Goal: Feedback & Contribution: Leave review/rating

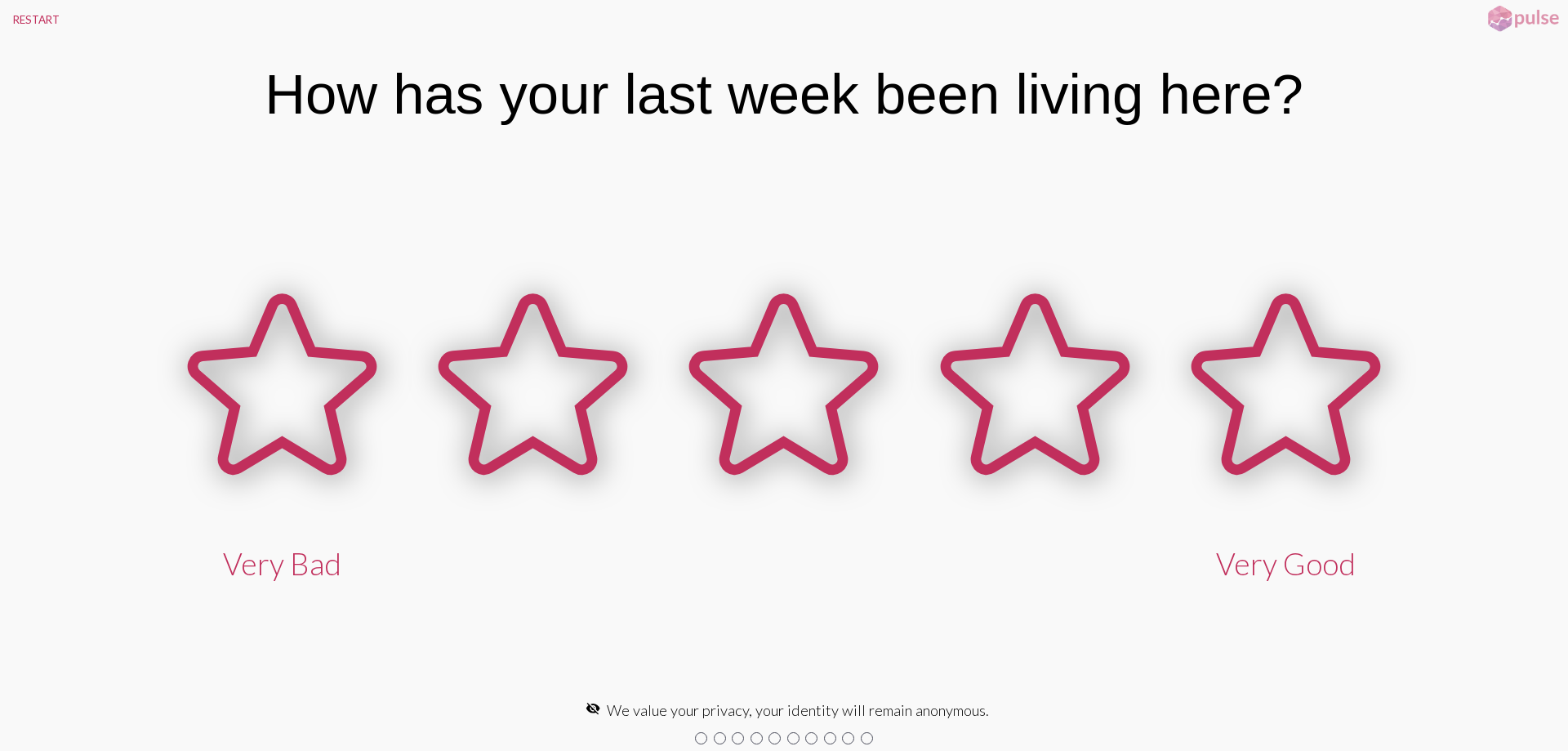
click at [701, 740] on div at bounding box center [701, 738] width 12 height 12
click at [719, 738] on div at bounding box center [720, 738] width 12 height 12
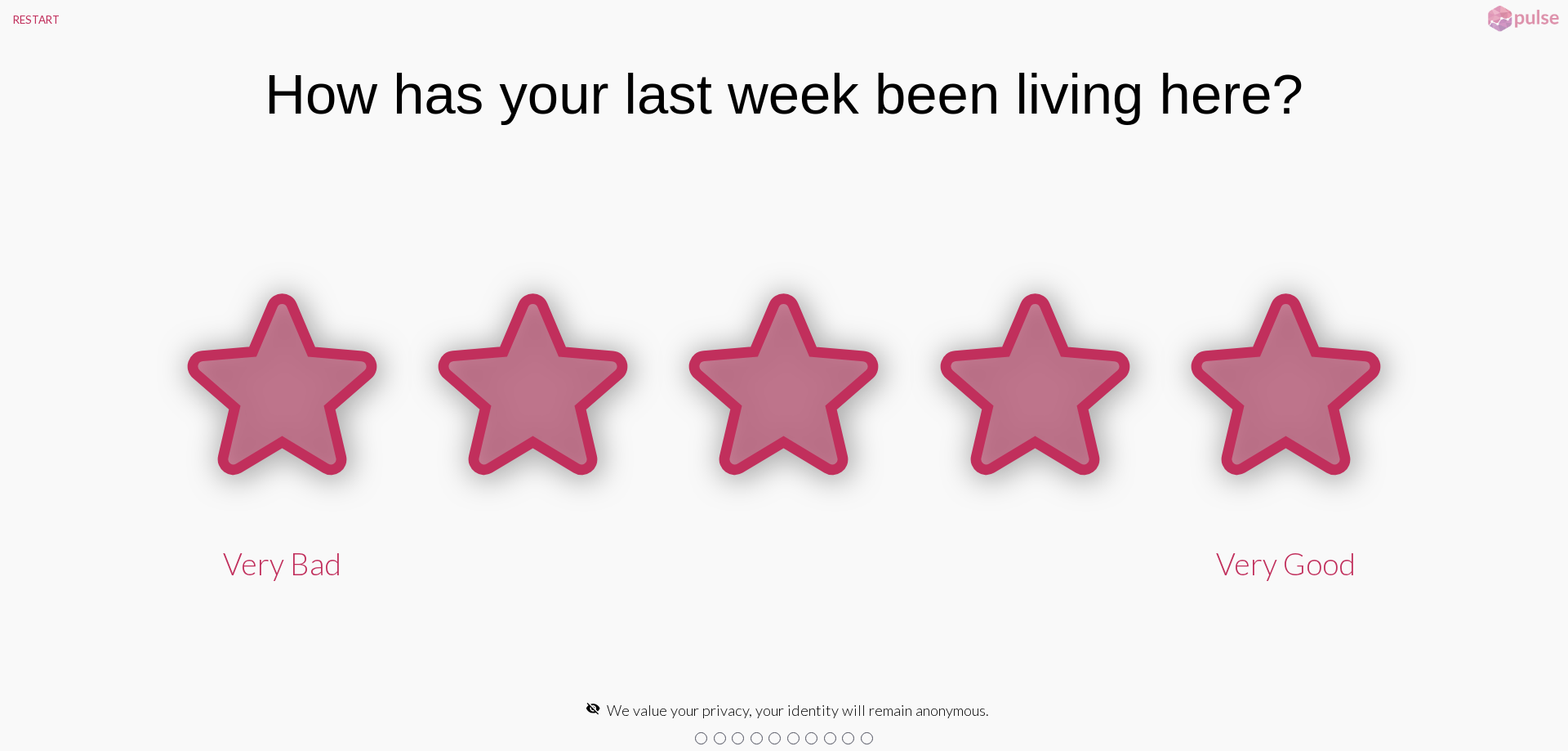
click at [1256, 389] on icon at bounding box center [1286, 384] width 179 height 171
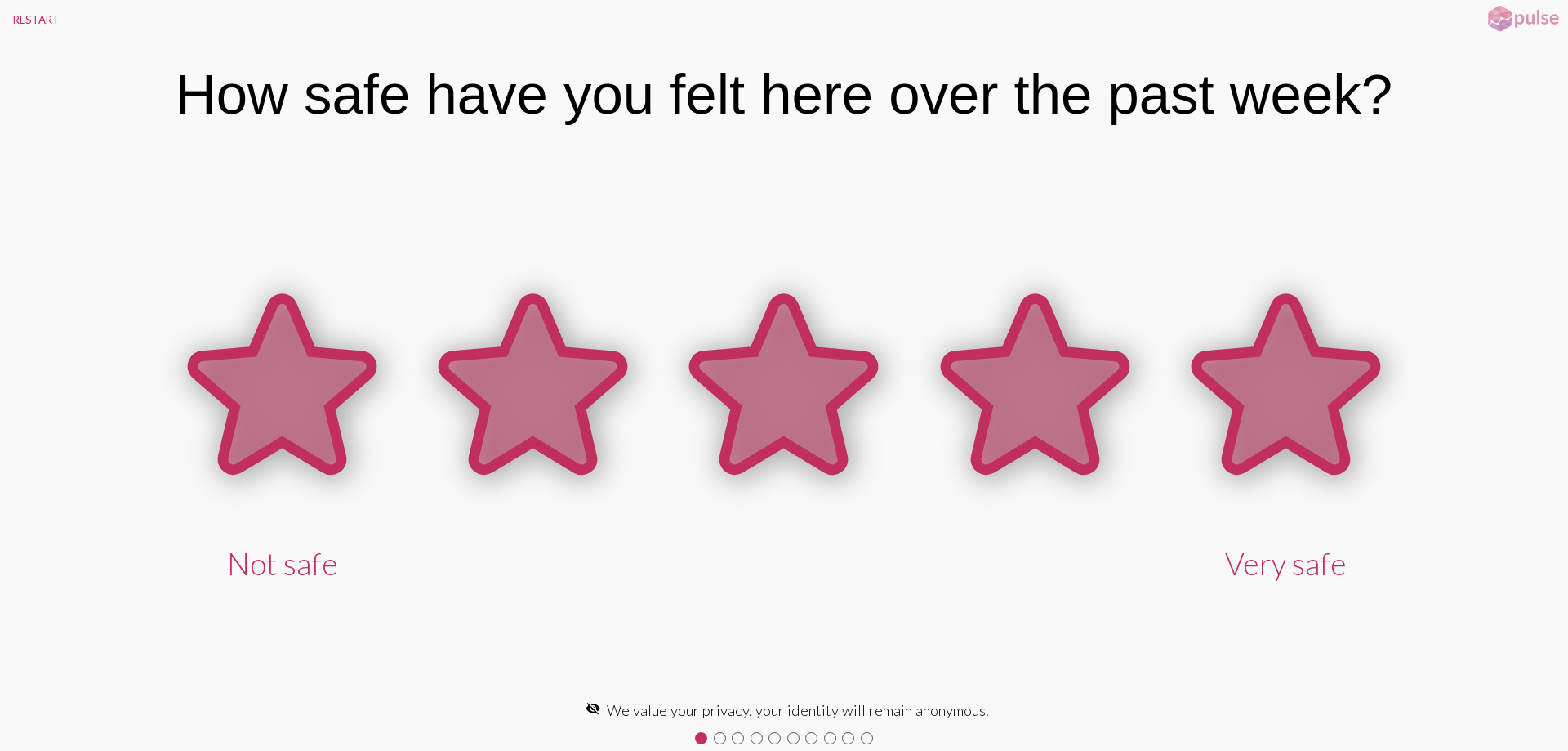
click at [1256, 394] on icon at bounding box center [1286, 384] width 179 height 171
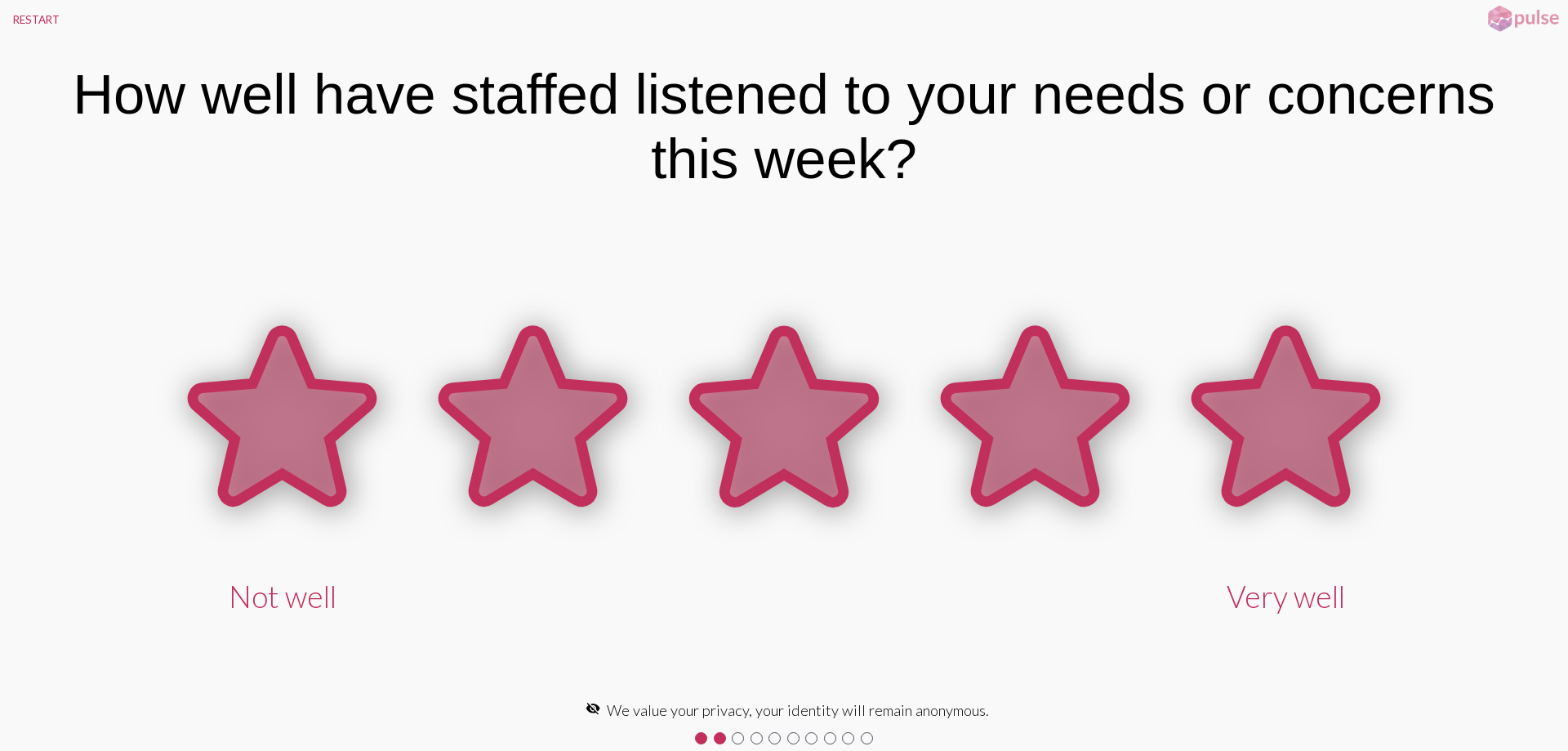
click at [1256, 394] on icon at bounding box center [1286, 416] width 179 height 171
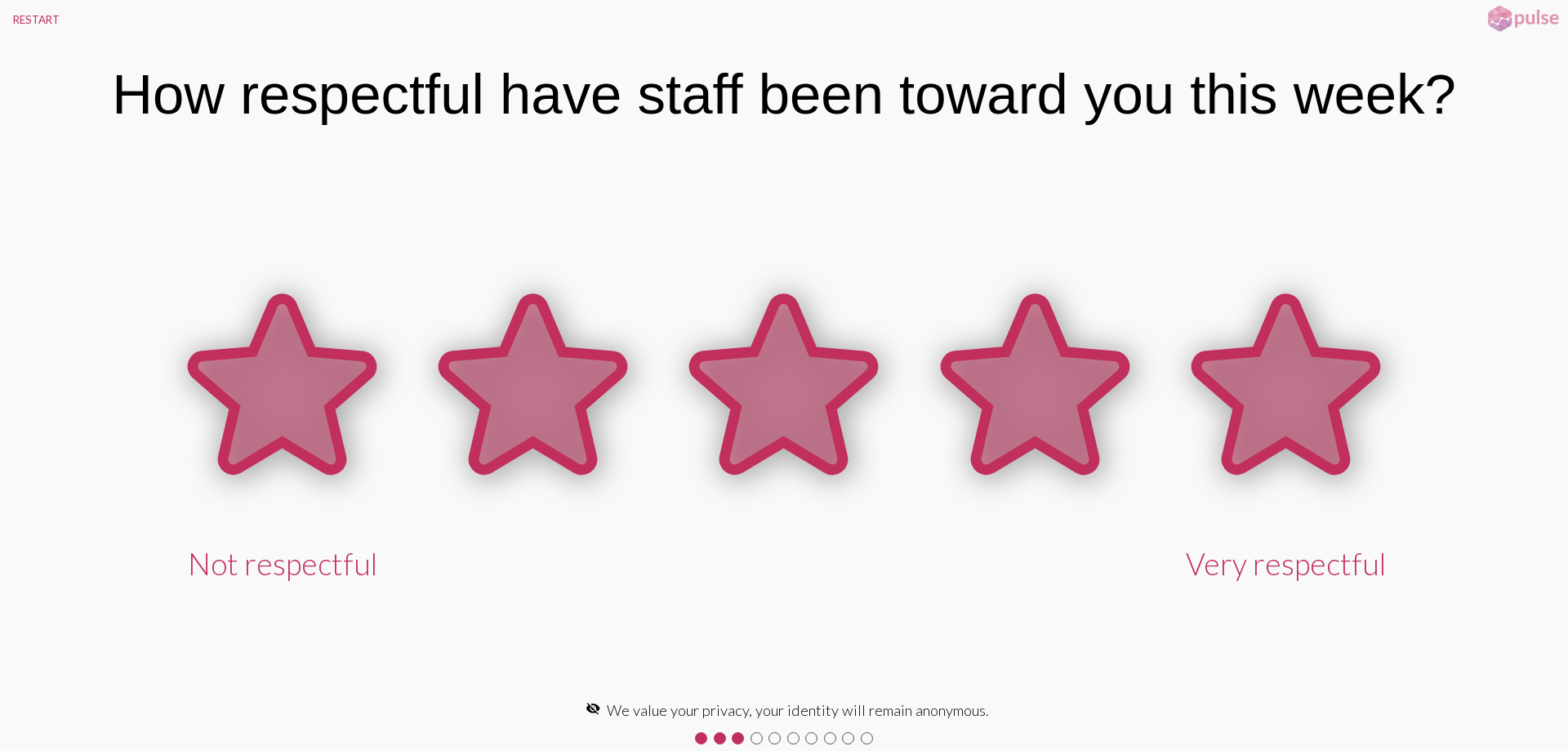
click at [1256, 394] on icon at bounding box center [1286, 384] width 179 height 171
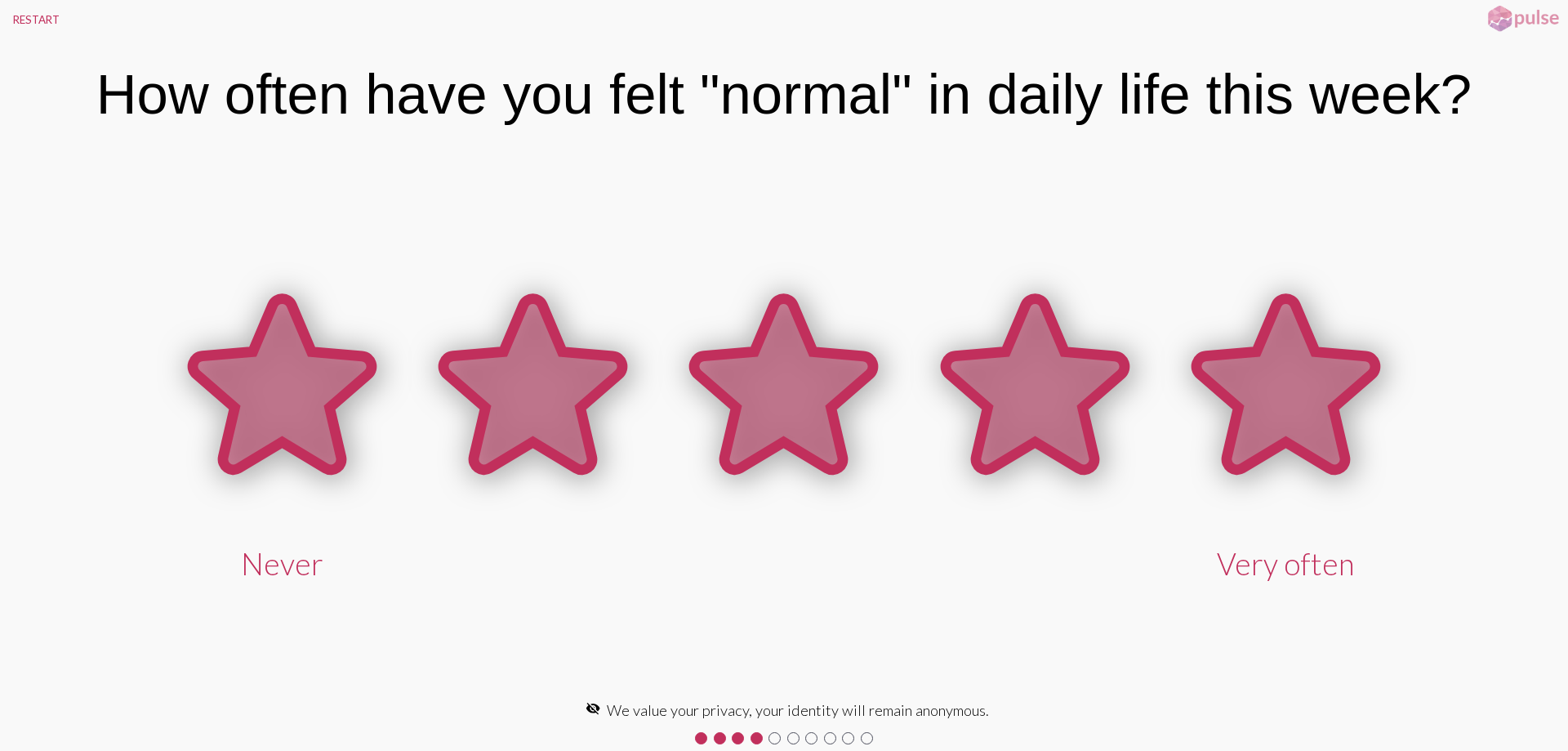
click at [1264, 412] on icon at bounding box center [1286, 384] width 179 height 171
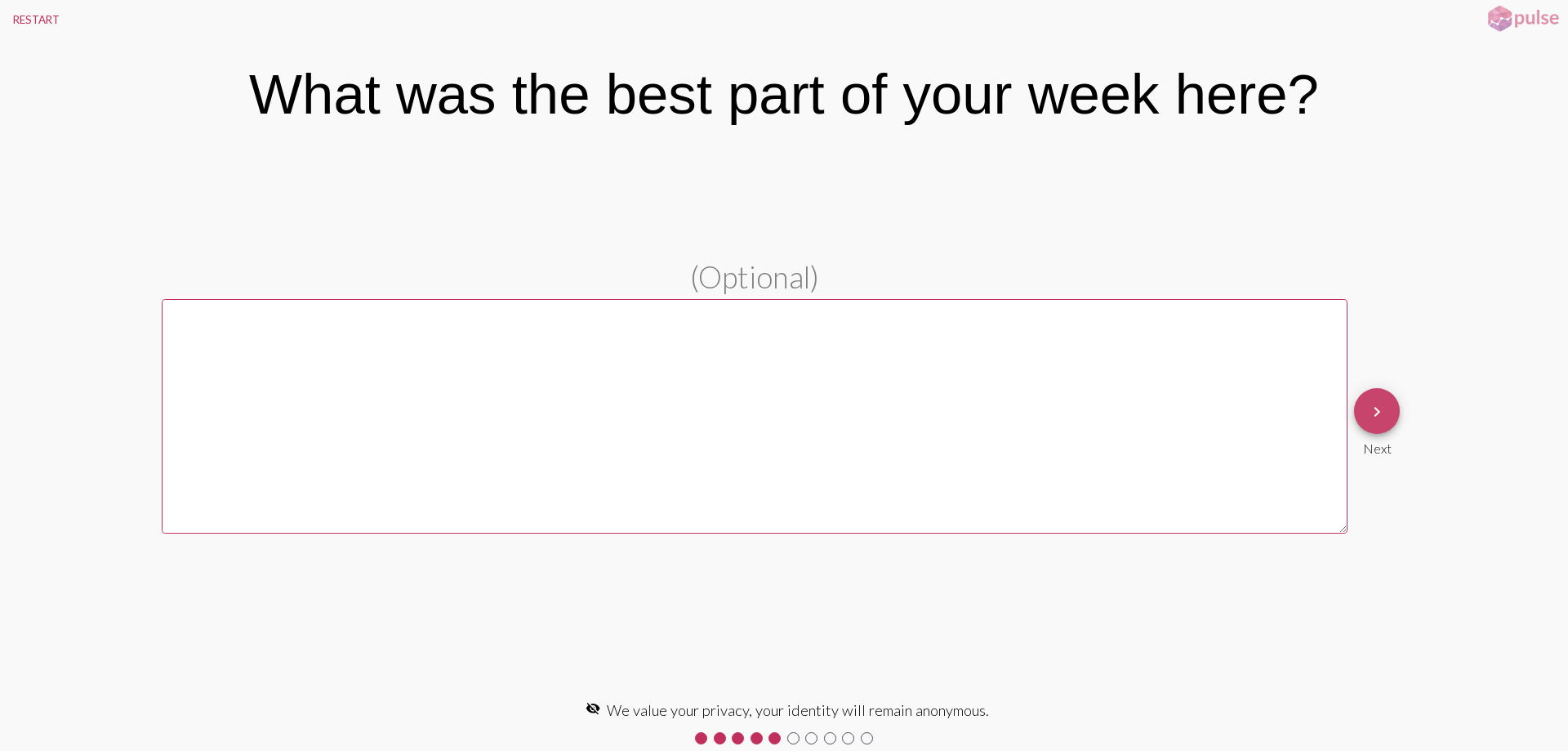
click at [1363, 411] on button "keyboard_arrow_right" at bounding box center [1377, 411] width 45 height 45
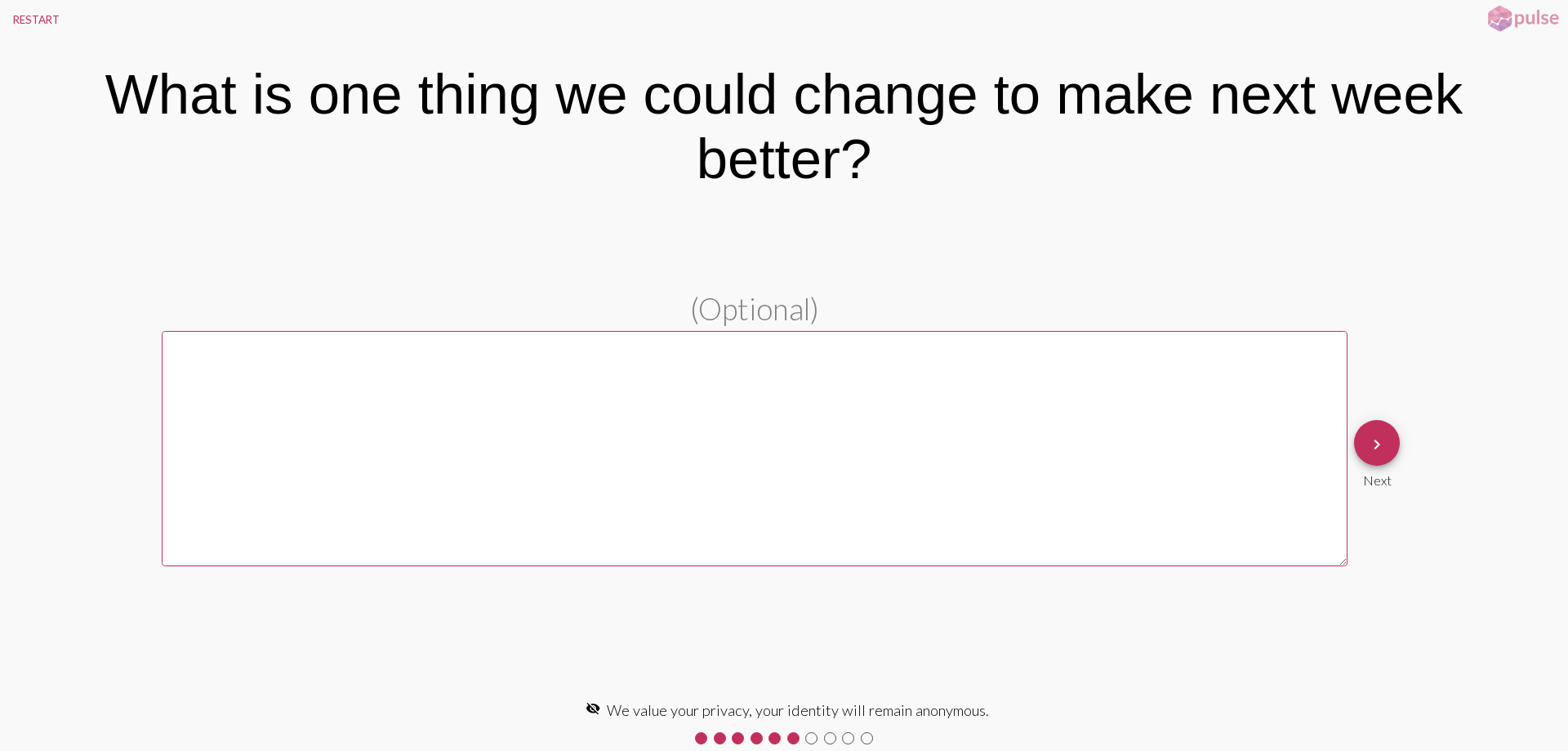
click at [1377, 431] on span "keyboard_arrow_right" at bounding box center [1377, 443] width 20 height 46
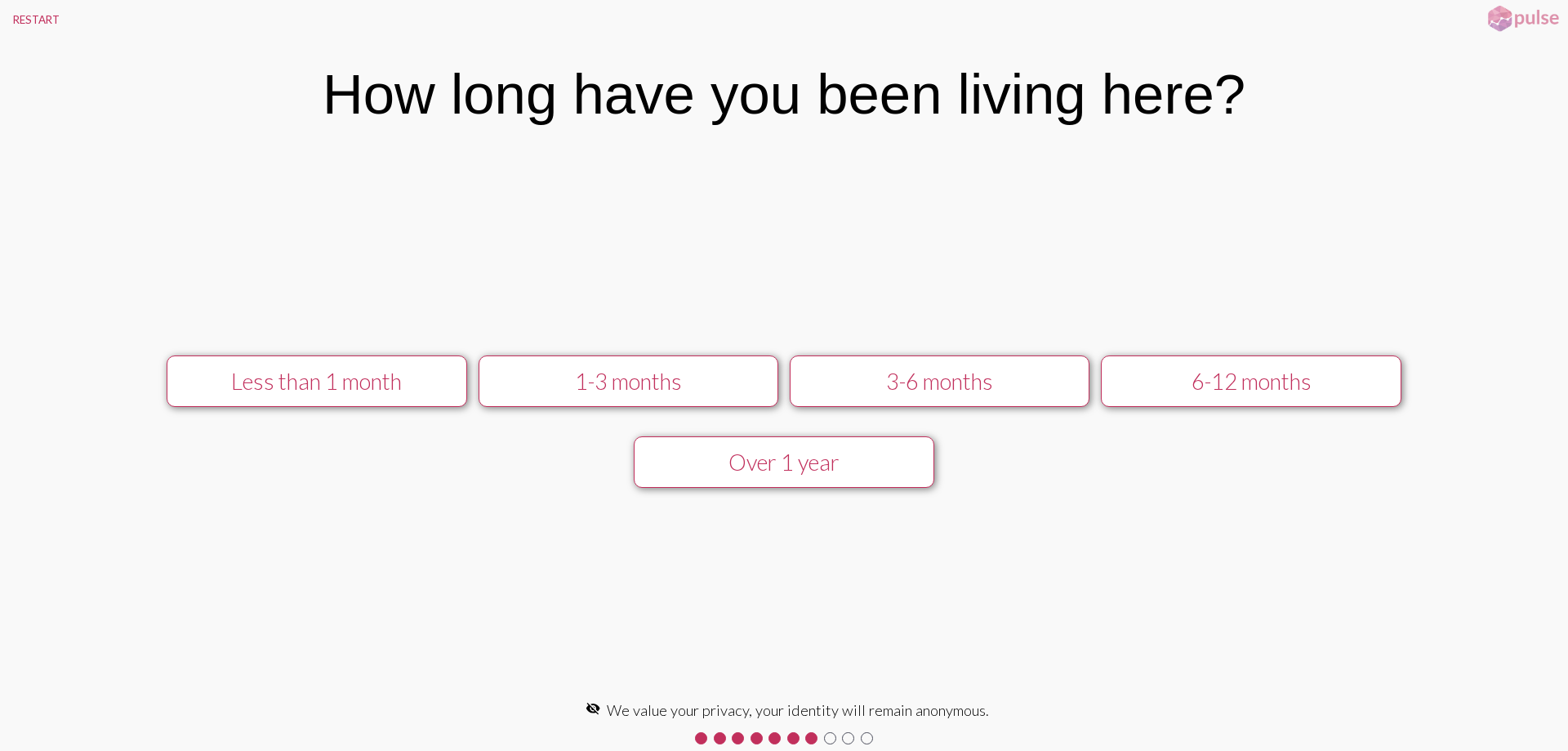
click at [625, 383] on div "1-3 months" at bounding box center [628, 381] width 269 height 27
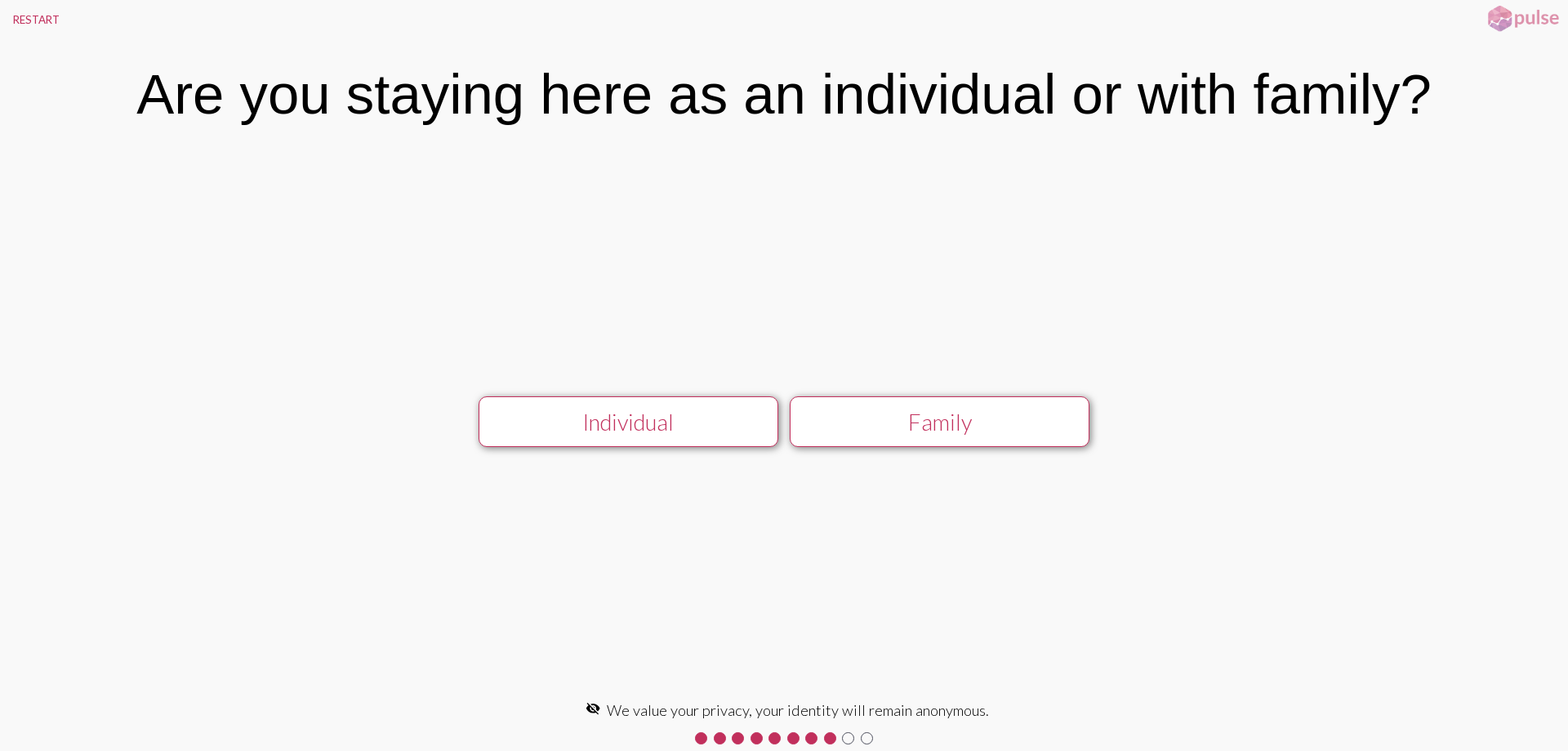
click at [677, 430] on div "Individual" at bounding box center [628, 421] width 269 height 27
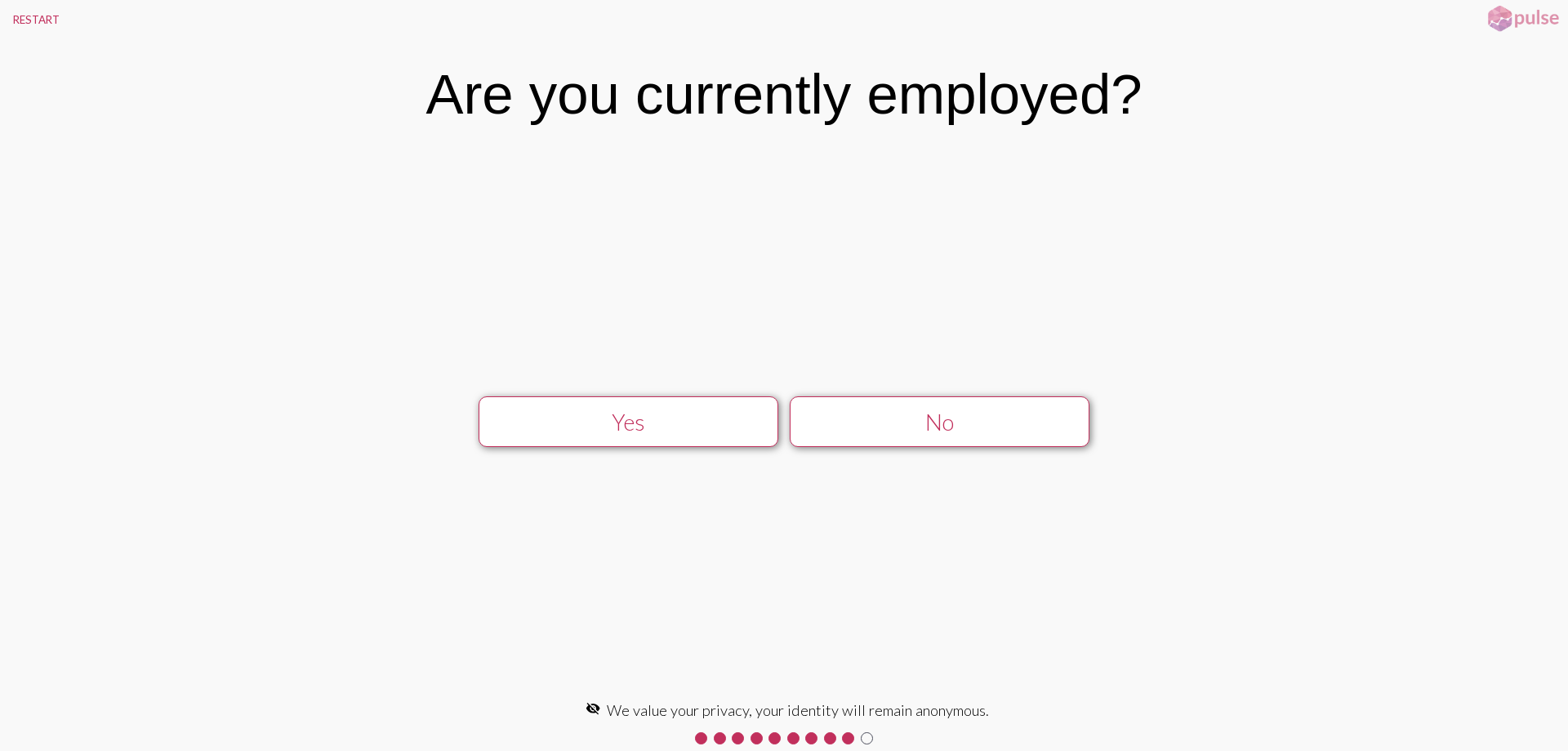
click at [656, 427] on div "Yes" at bounding box center [628, 421] width 269 height 27
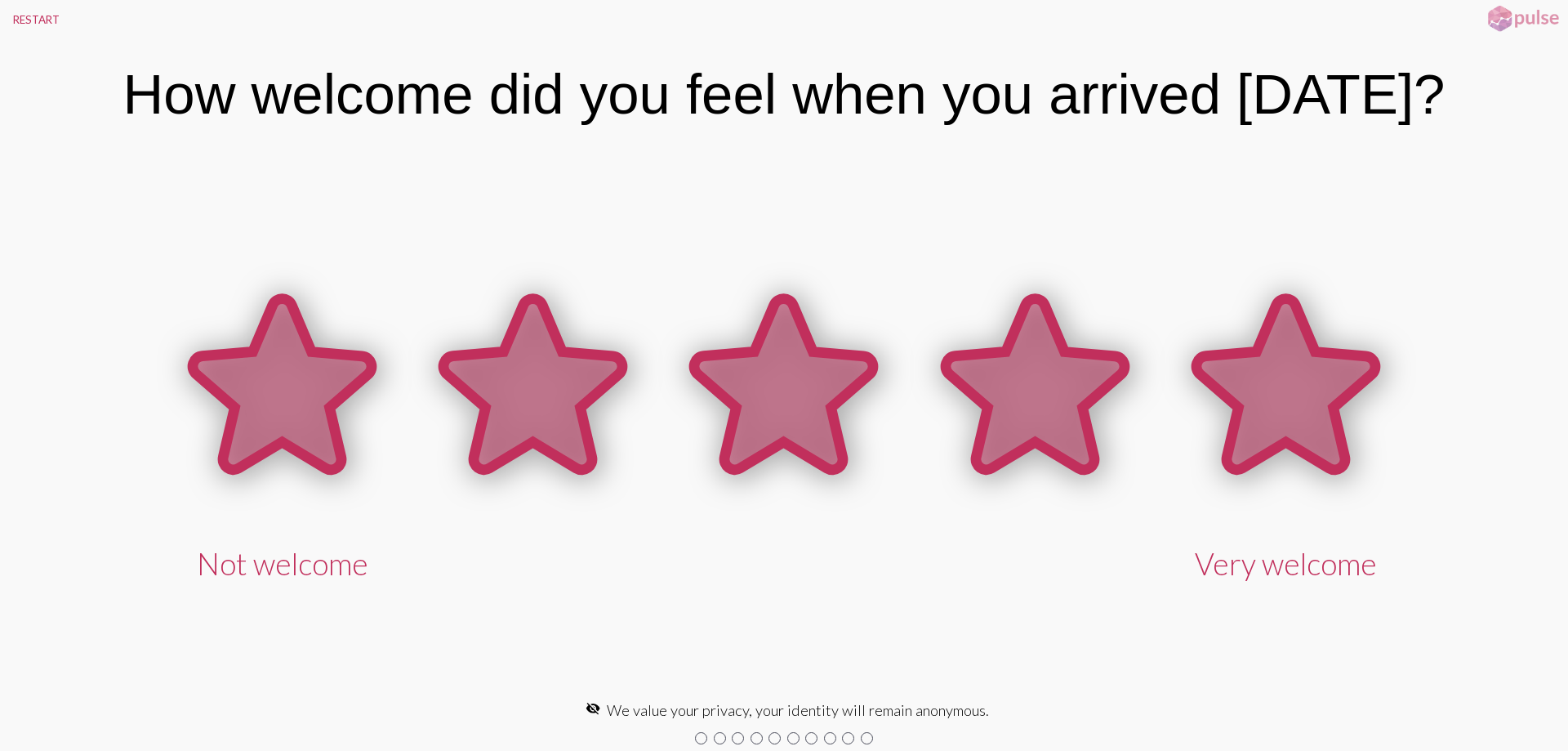
click at [1321, 408] on icon at bounding box center [1286, 384] width 179 height 171
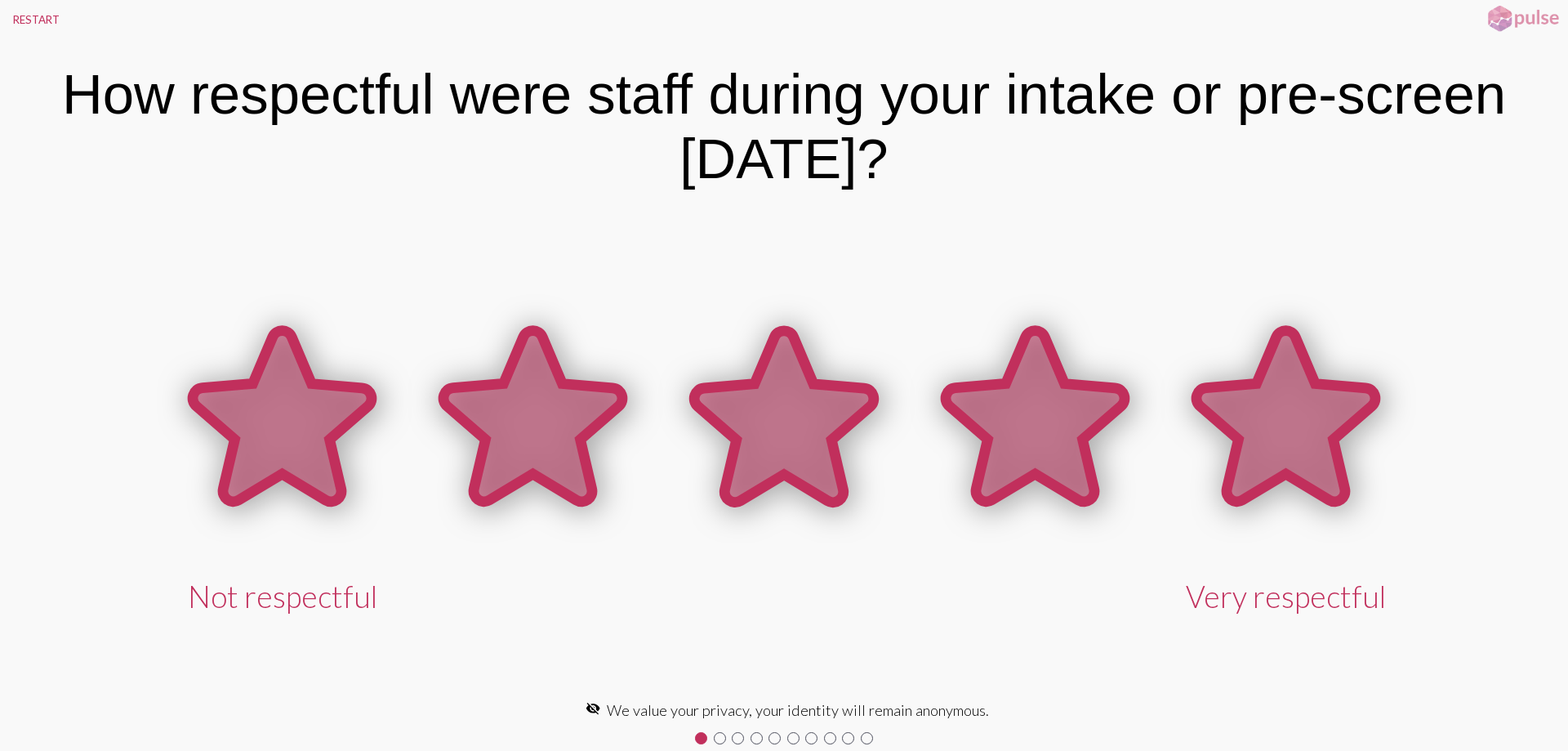
click at [1321, 408] on icon at bounding box center [1286, 416] width 179 height 171
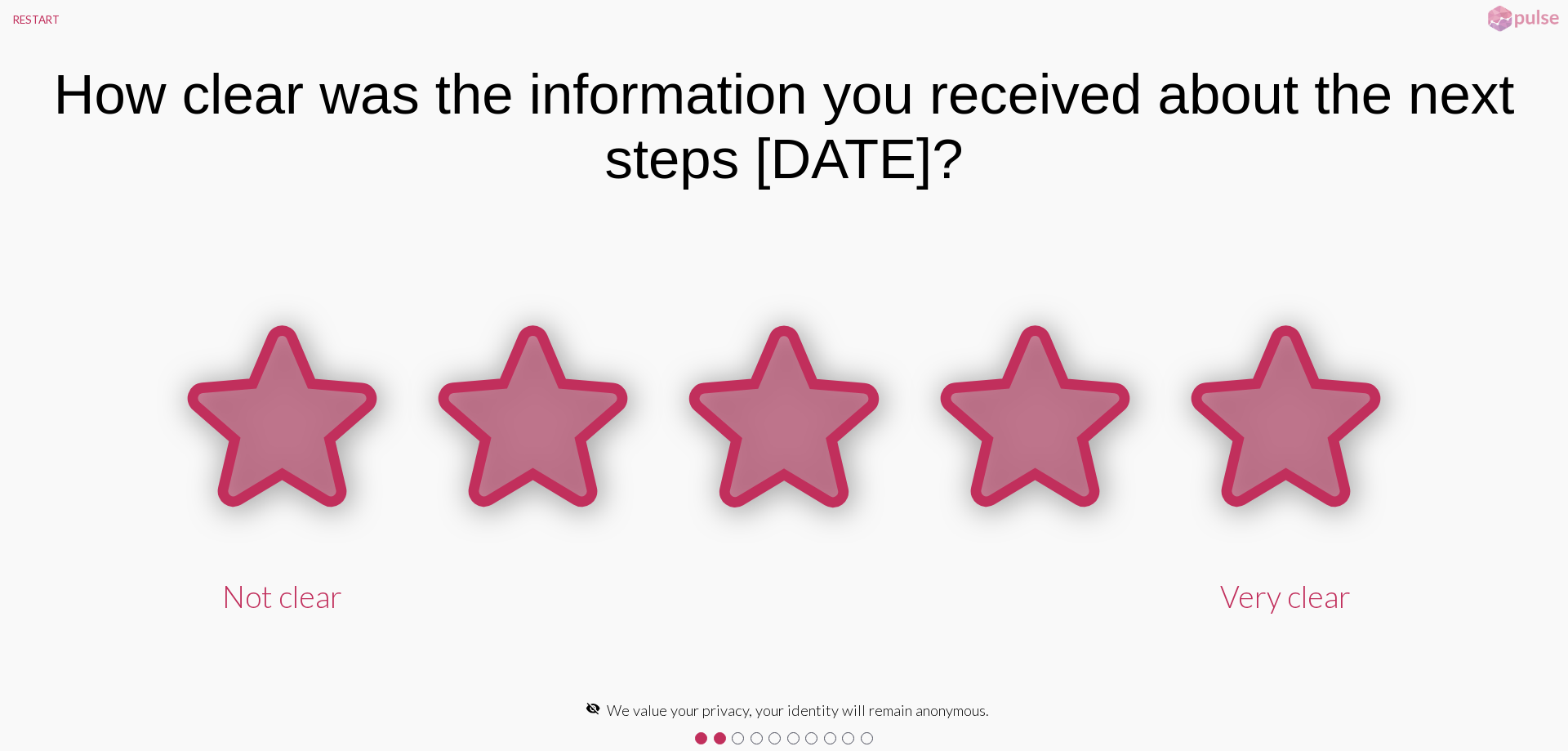
click at [1321, 408] on icon at bounding box center [1286, 416] width 179 height 171
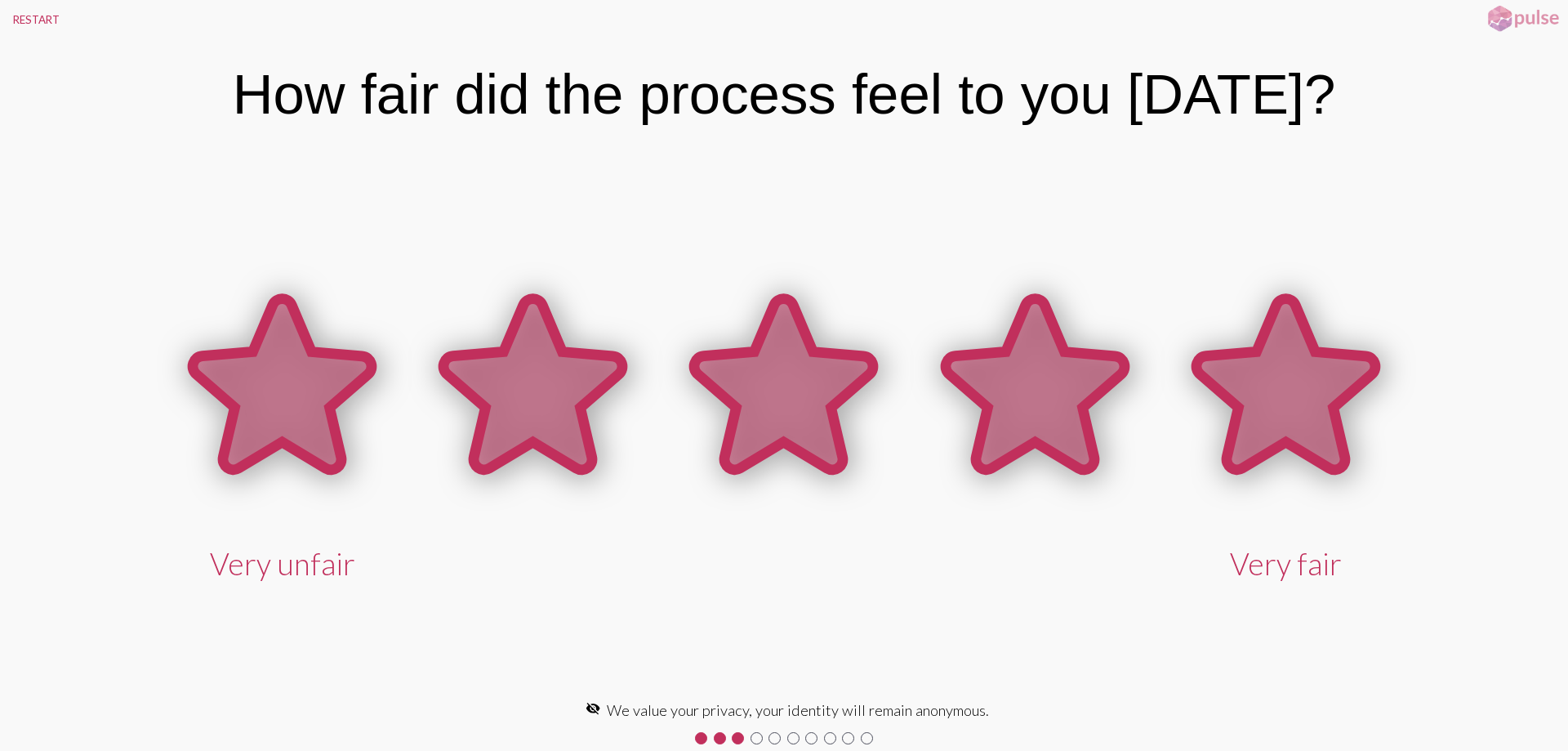
click at [1321, 408] on icon at bounding box center [1286, 384] width 179 height 171
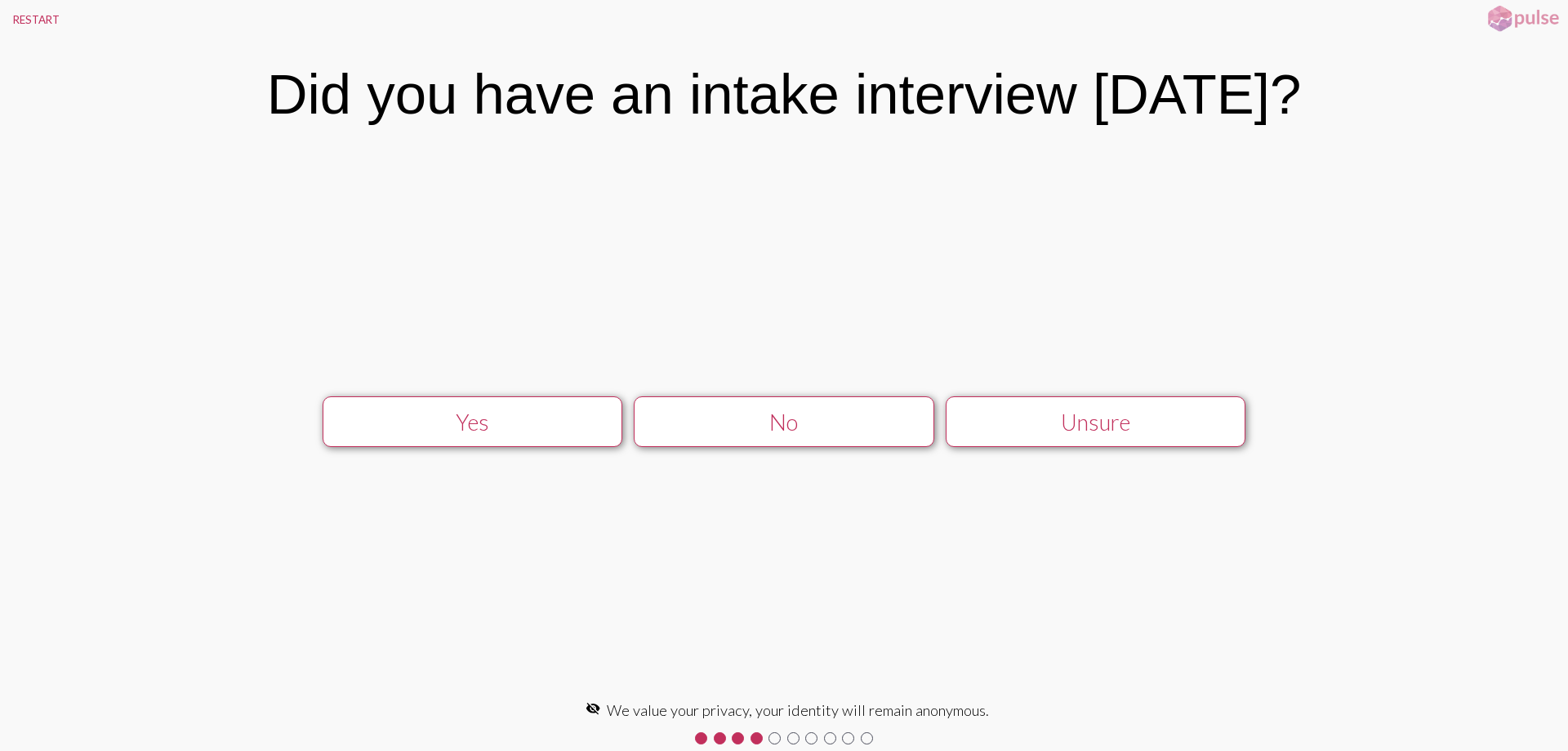
click at [1104, 420] on div "Unsure" at bounding box center [1096, 421] width 269 height 27
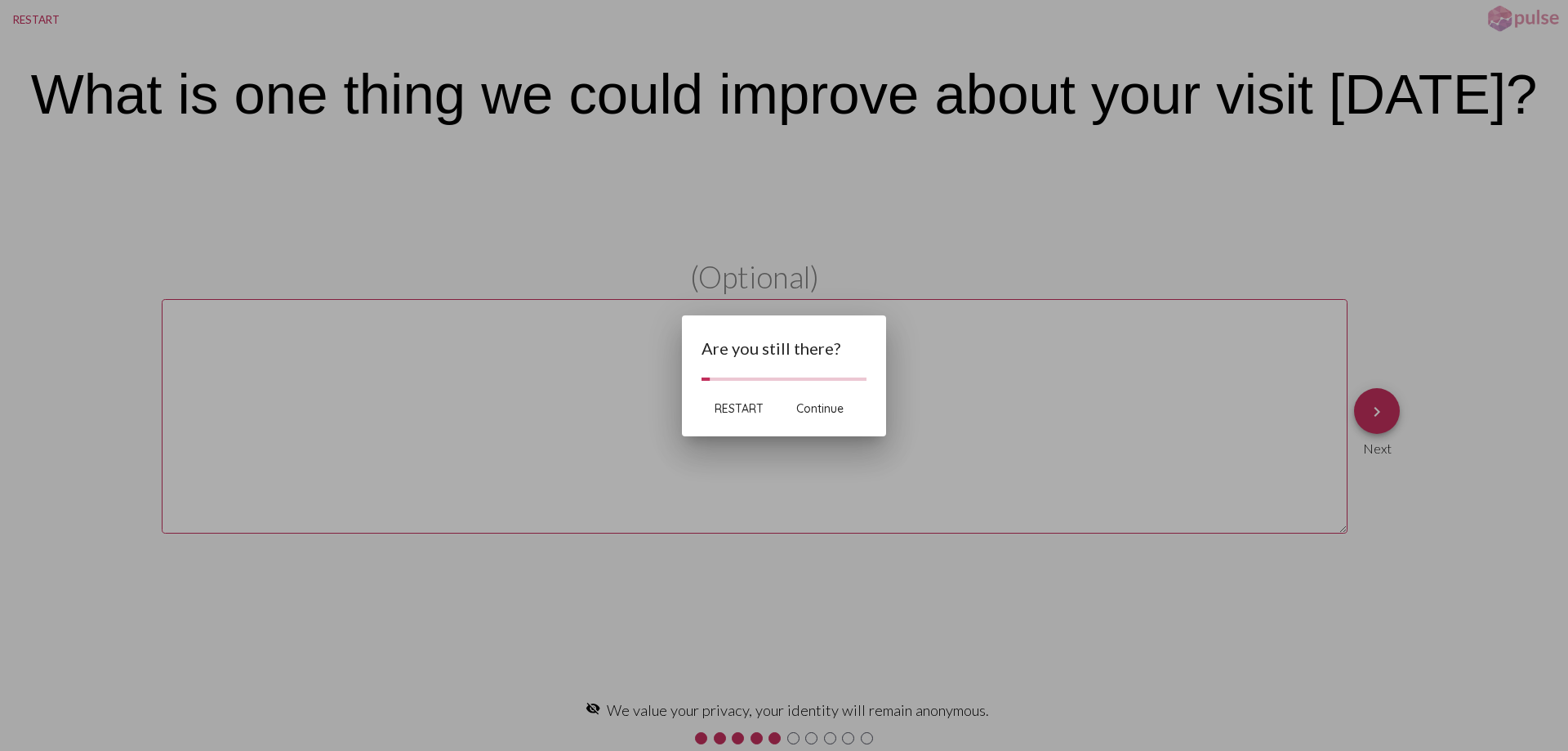
click at [827, 411] on span "Continue" at bounding box center [820, 409] width 47 height 15
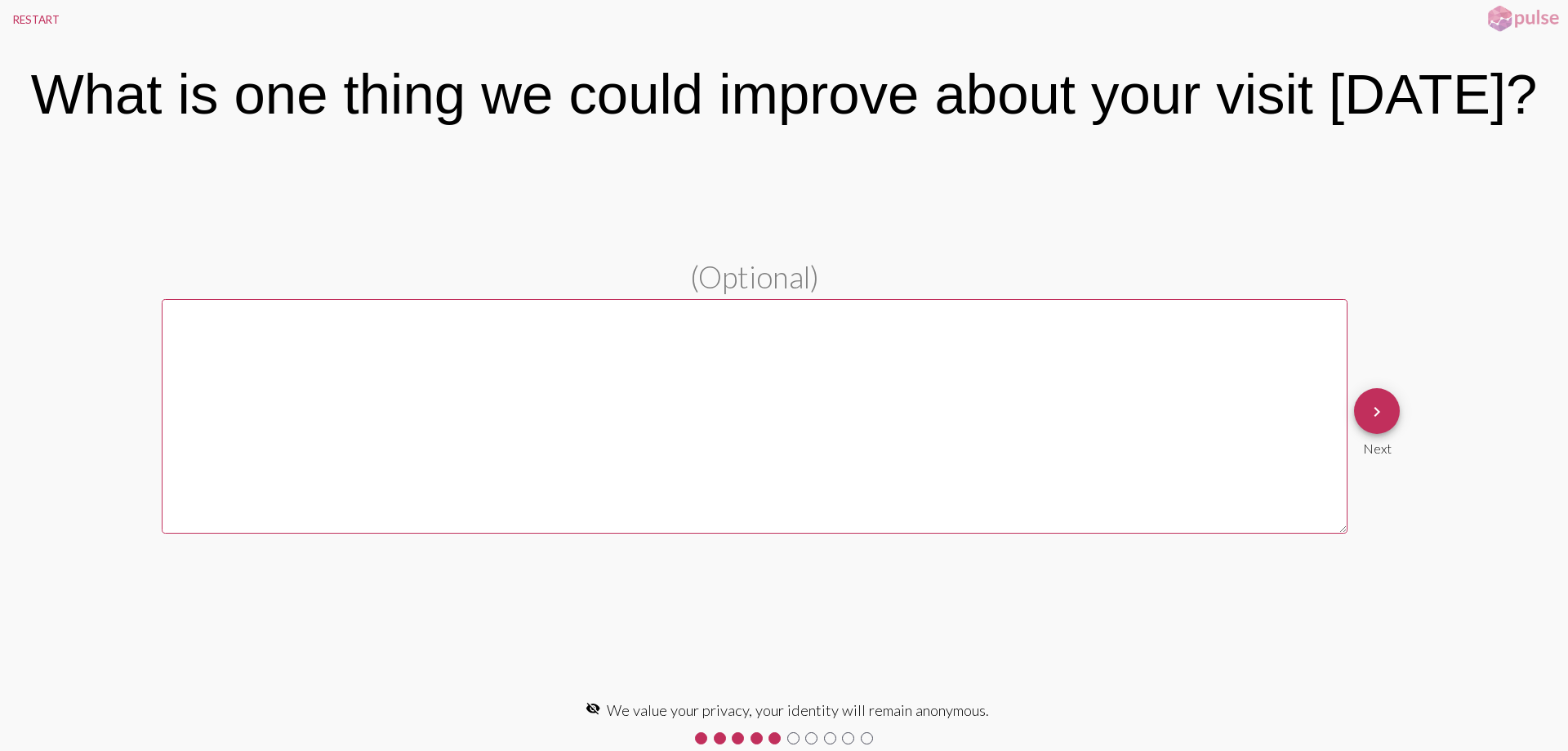
click at [1379, 406] on mat-icon "keyboard_arrow_right" at bounding box center [1377, 412] width 20 height 20
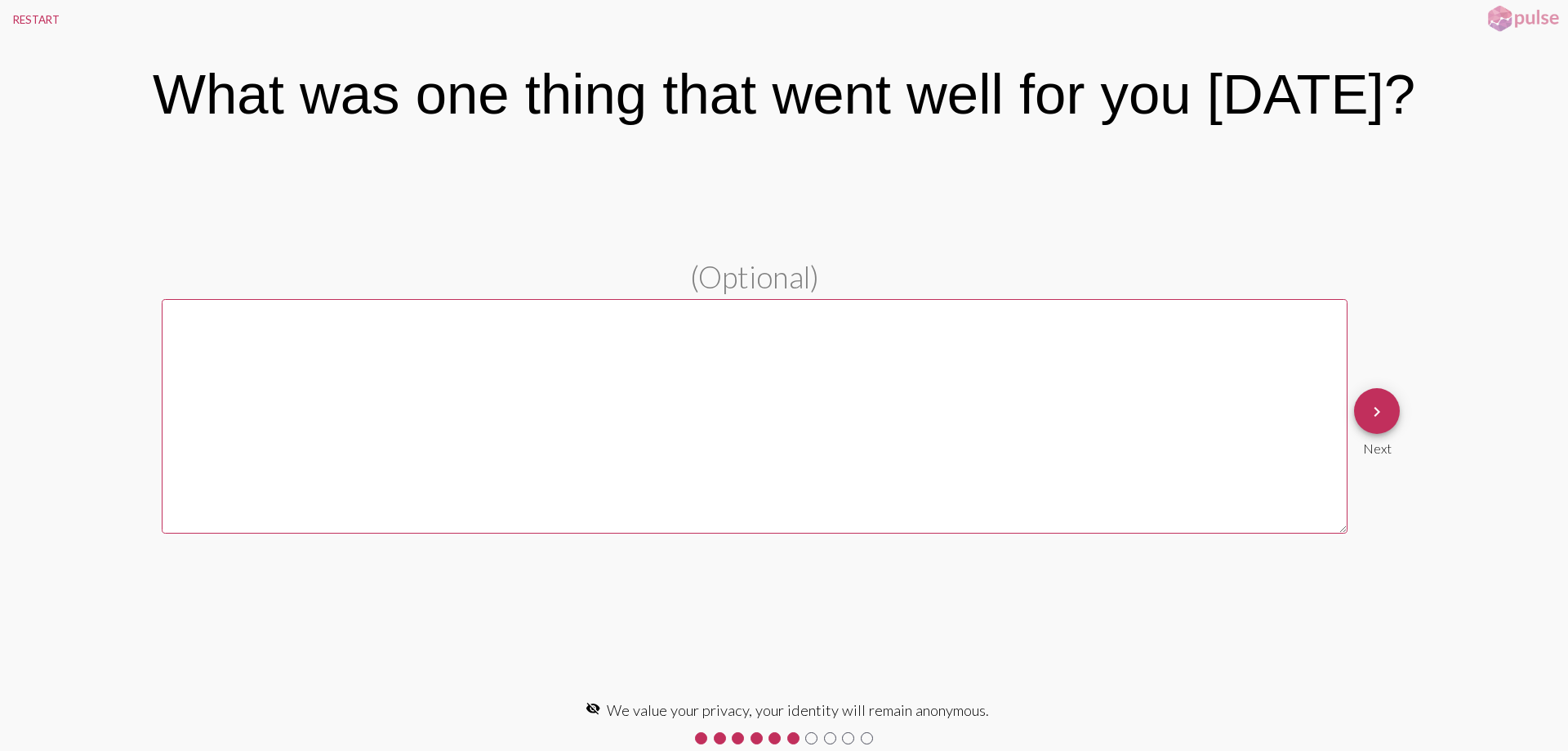
click at [1379, 406] on mat-icon "keyboard_arrow_right" at bounding box center [1377, 412] width 20 height 20
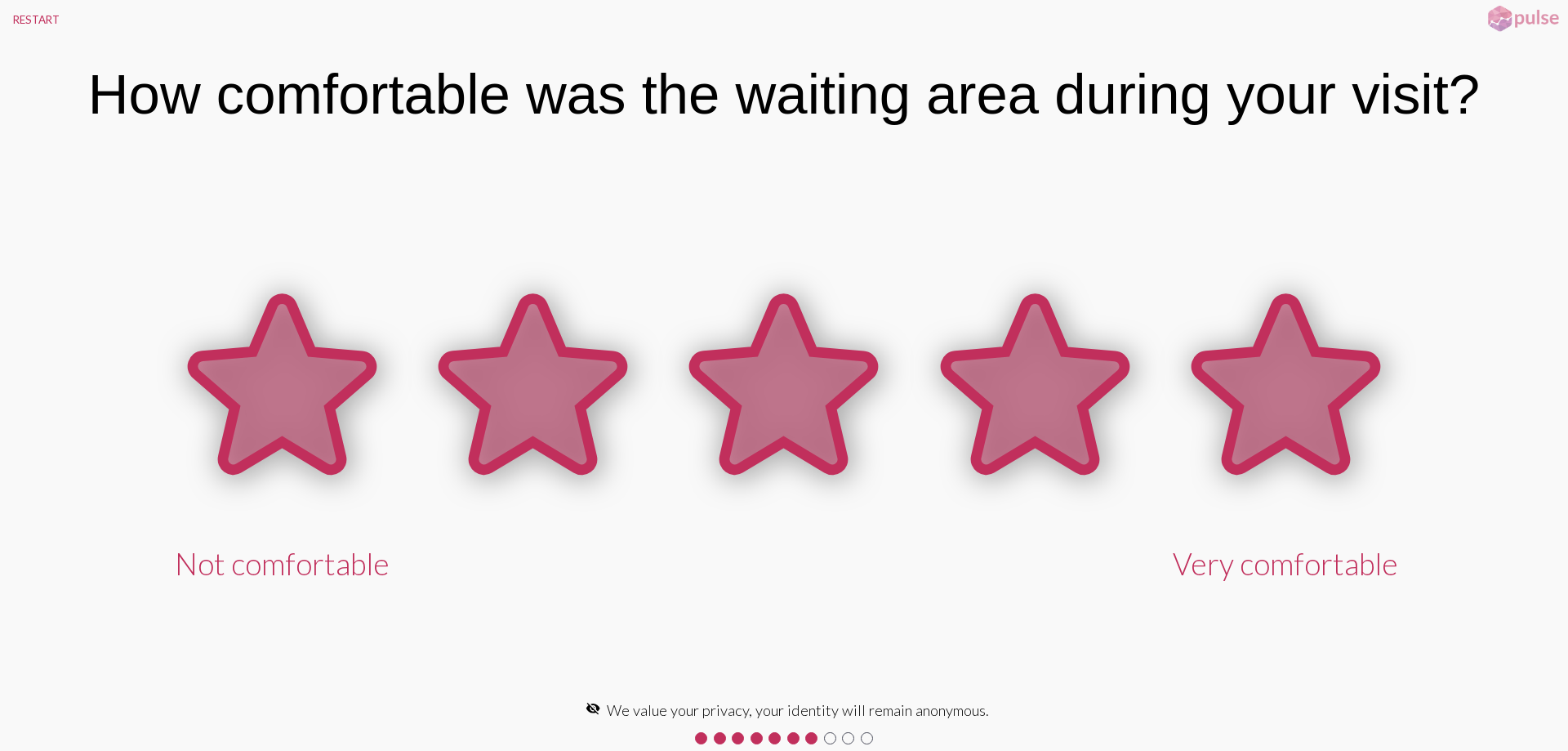
click at [1379, 406] on icon at bounding box center [1287, 387] width 251 height 251
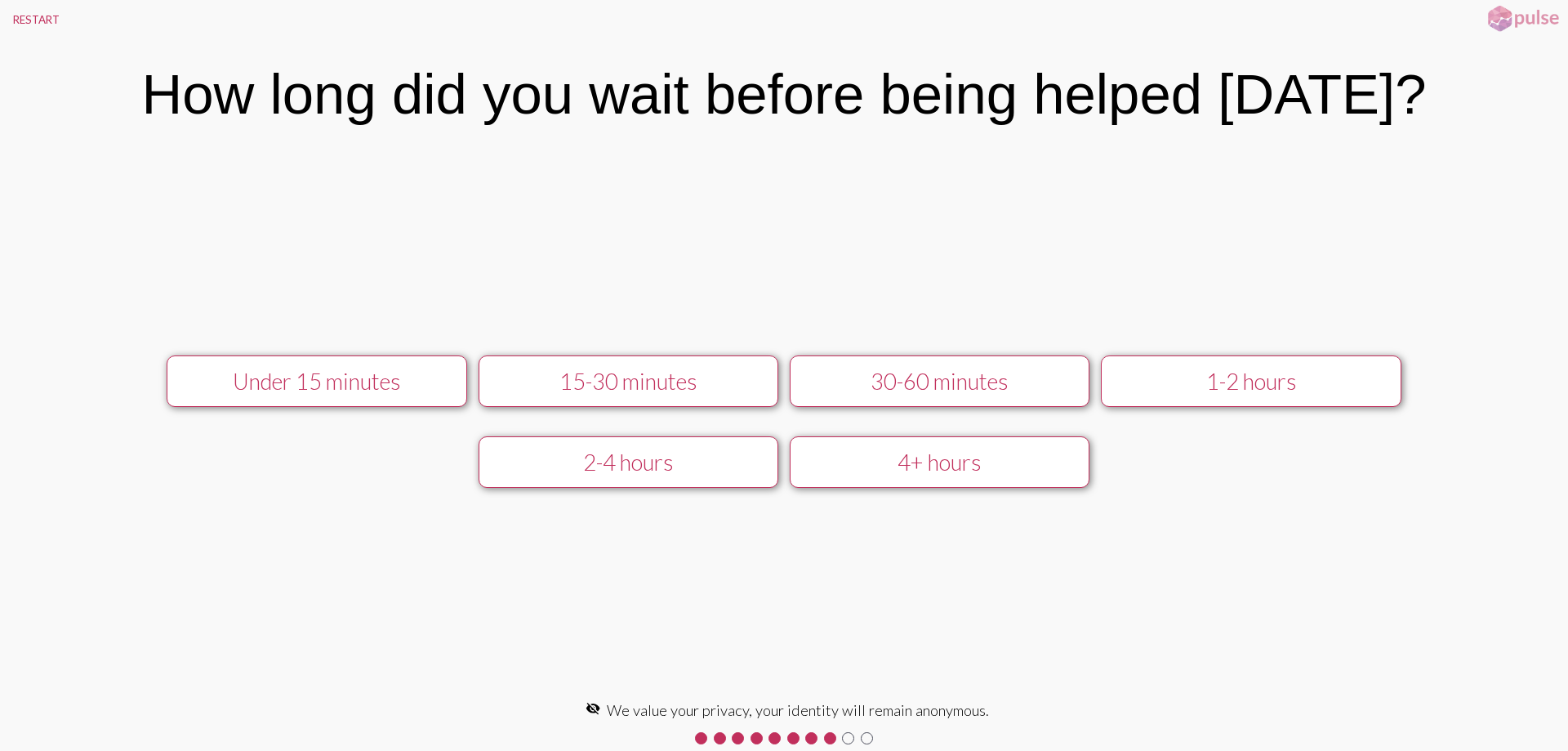
click at [390, 396] on button "Under 15 minutes" at bounding box center [316, 381] width 300 height 51
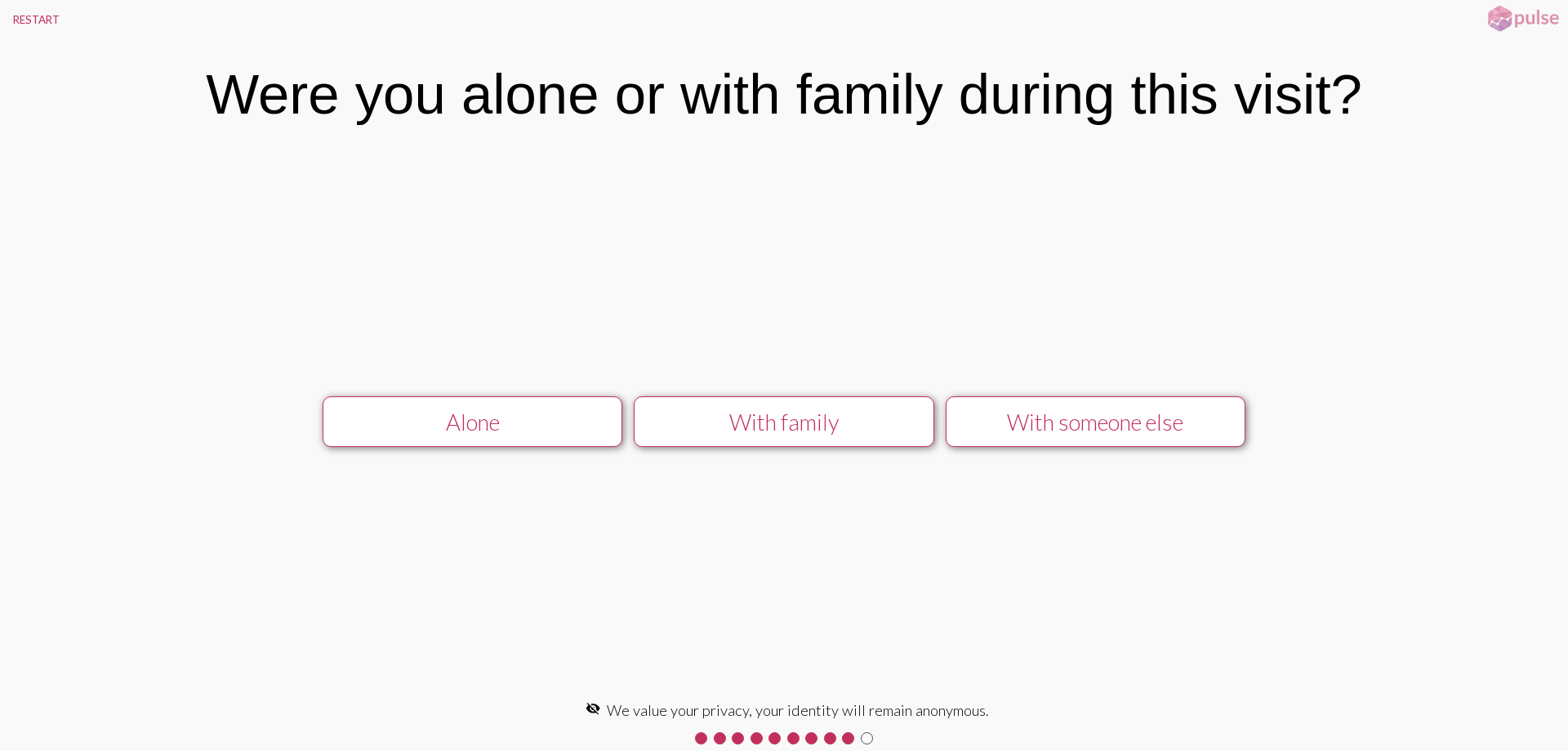
click at [498, 434] on div "Alone" at bounding box center [472, 421] width 269 height 27
